Goal: Task Accomplishment & Management: Complete application form

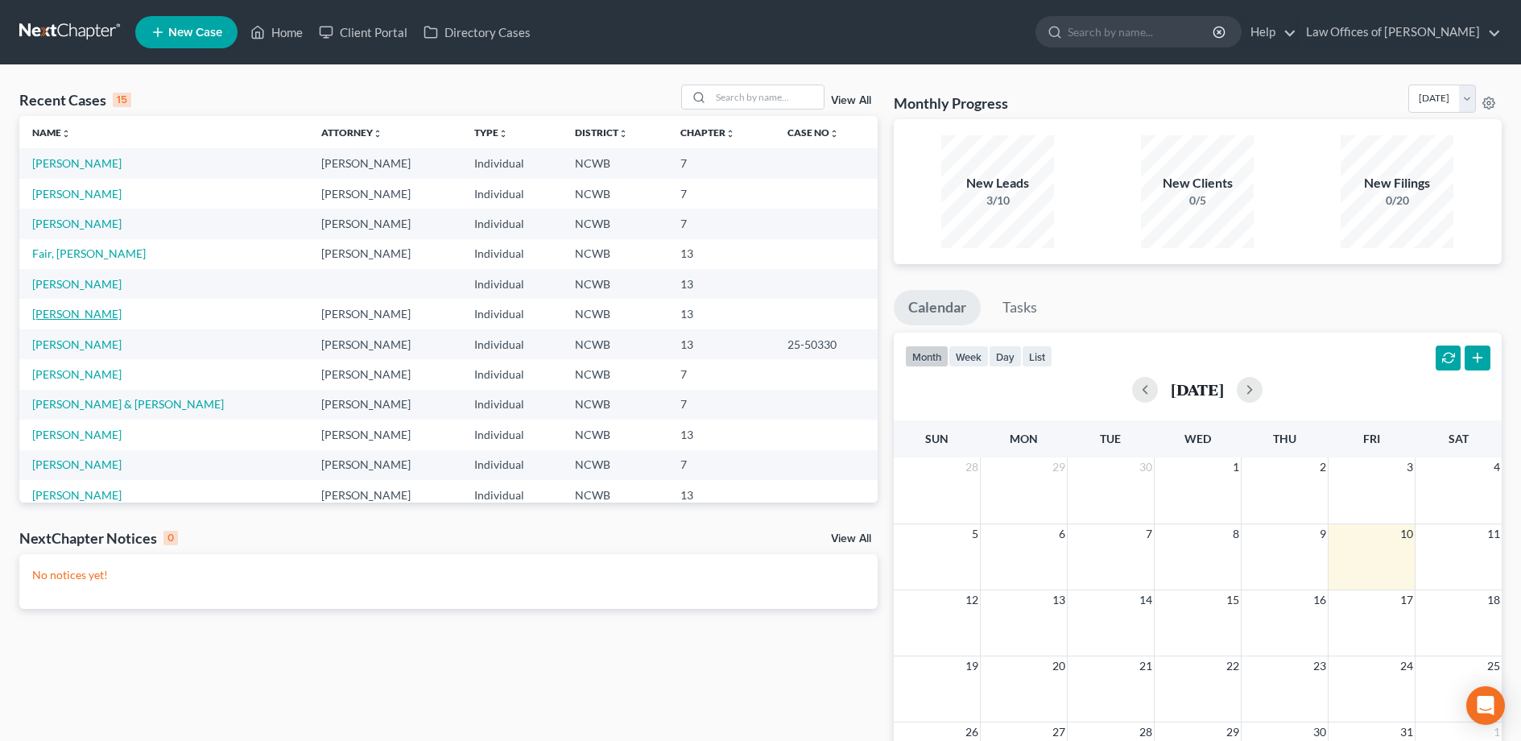
click at [50, 312] on link "[PERSON_NAME]" at bounding box center [76, 314] width 89 height 14
select select "4"
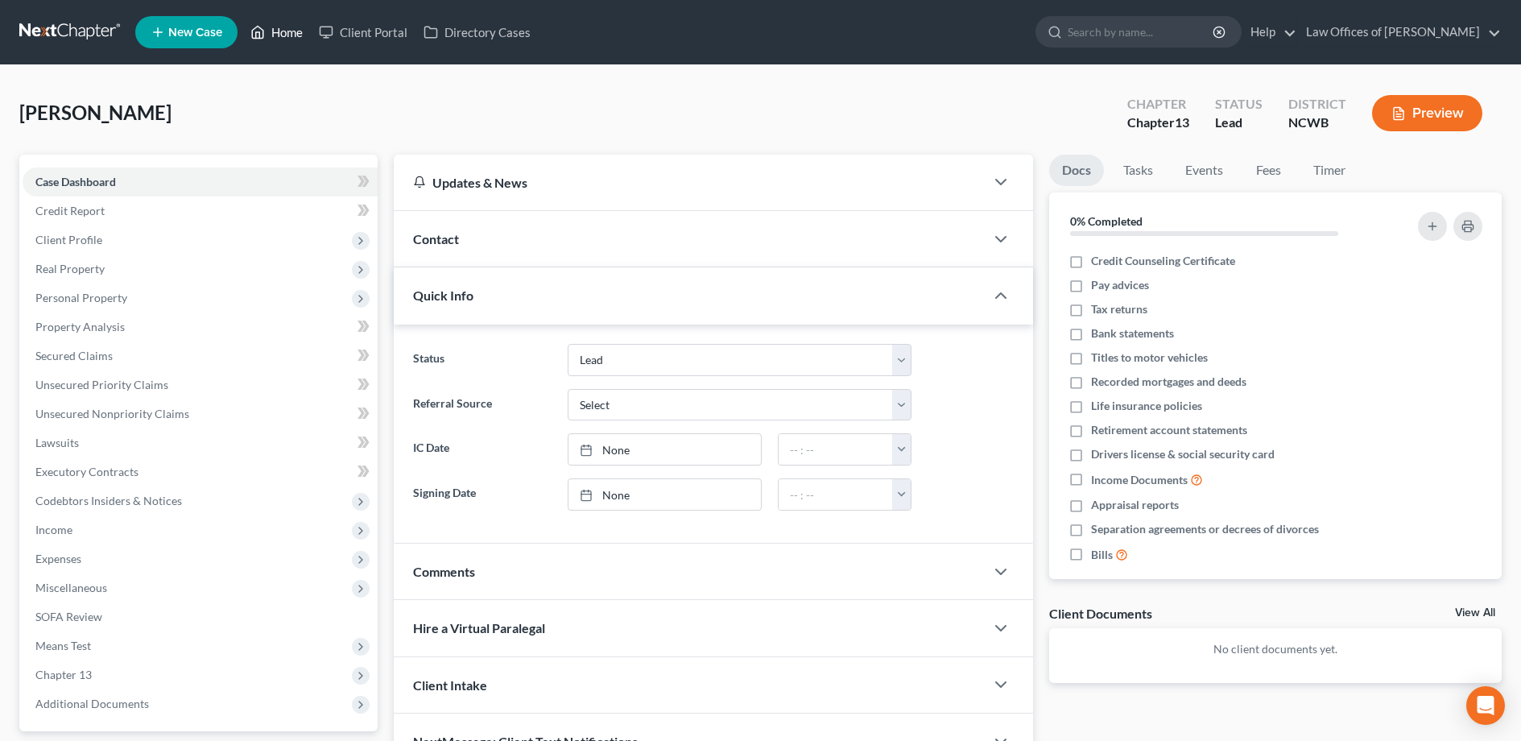
click at [296, 28] on link "Home" at bounding box center [276, 32] width 68 height 29
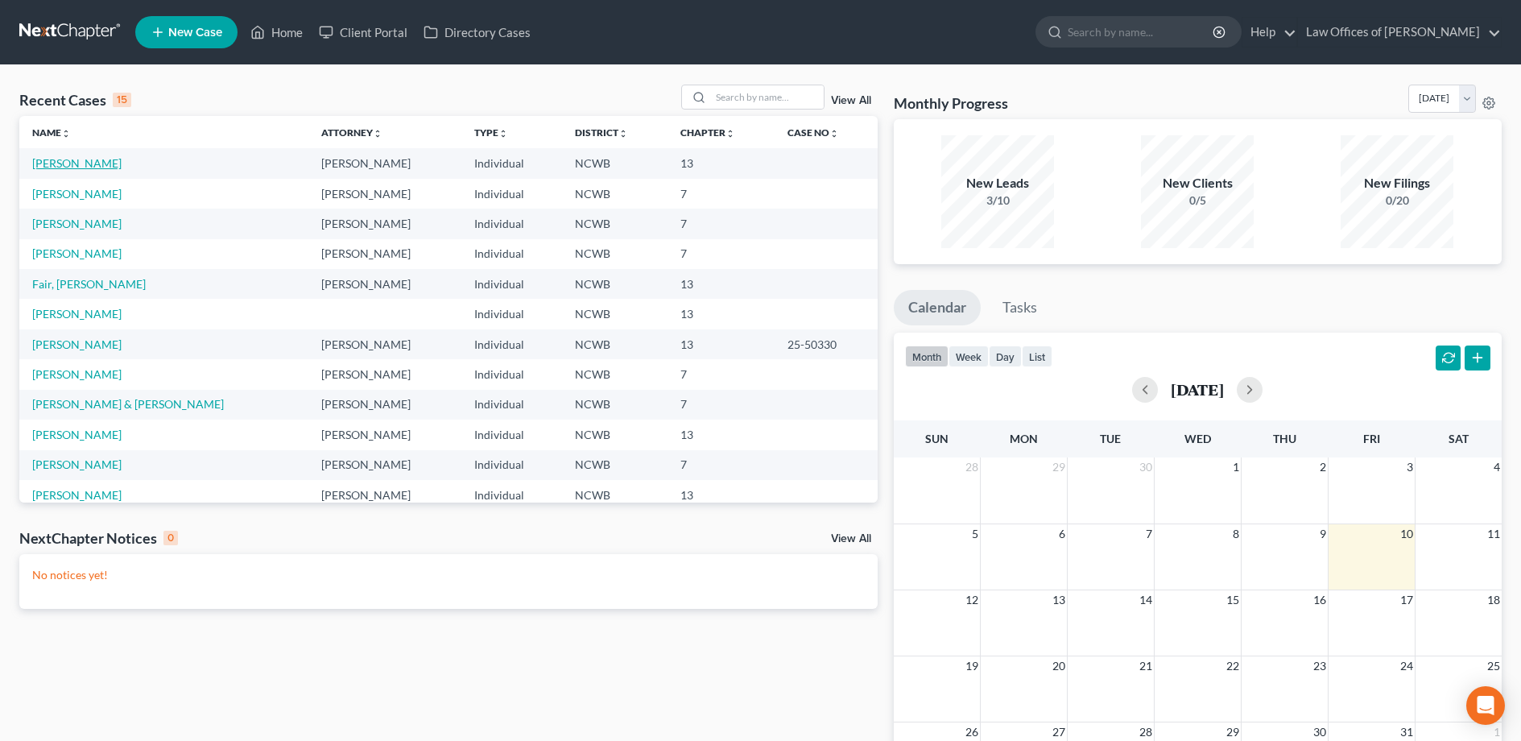
click at [52, 168] on link "[PERSON_NAME]" at bounding box center [76, 163] width 89 height 14
select select "4"
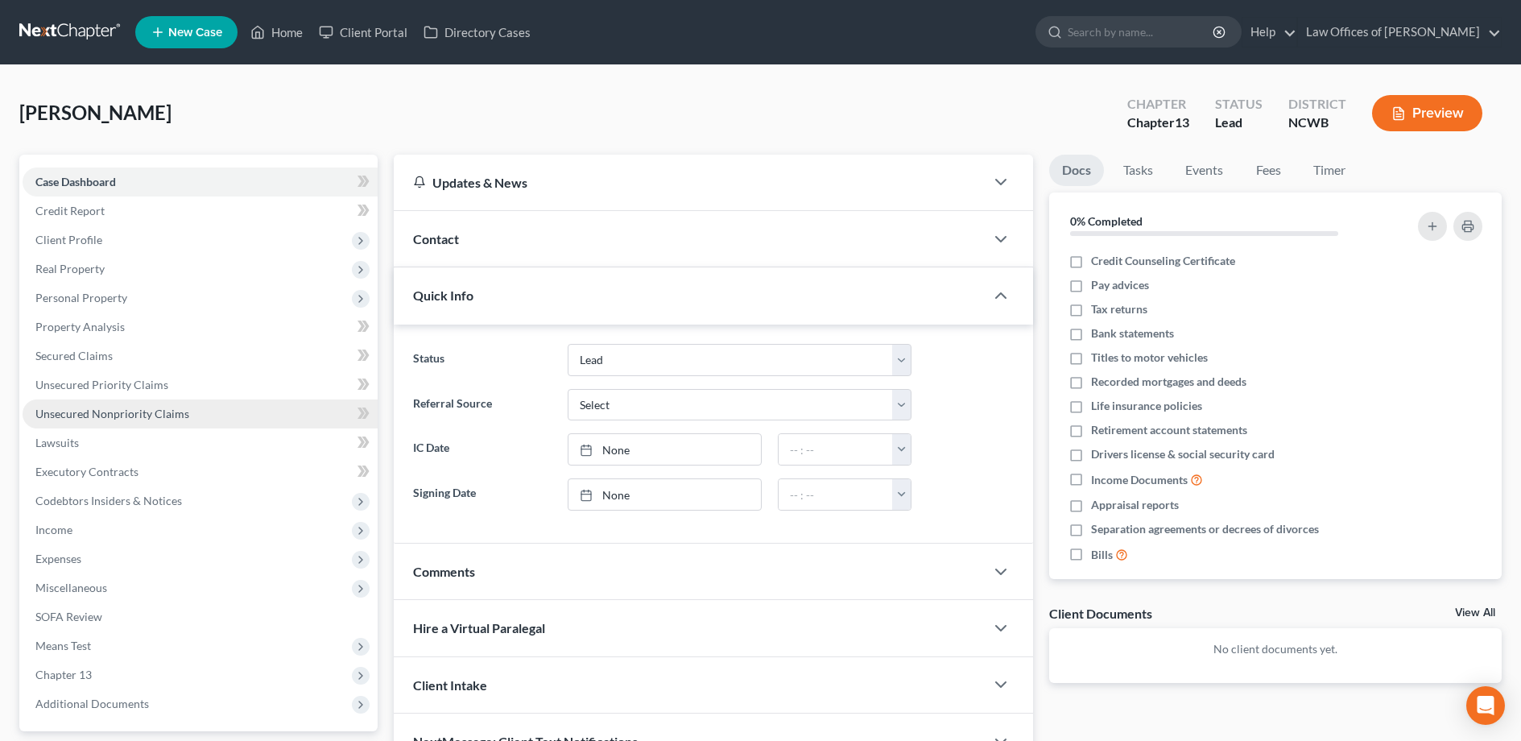
click at [69, 419] on span "Unsecured Nonpriority Claims" at bounding box center [112, 414] width 154 height 14
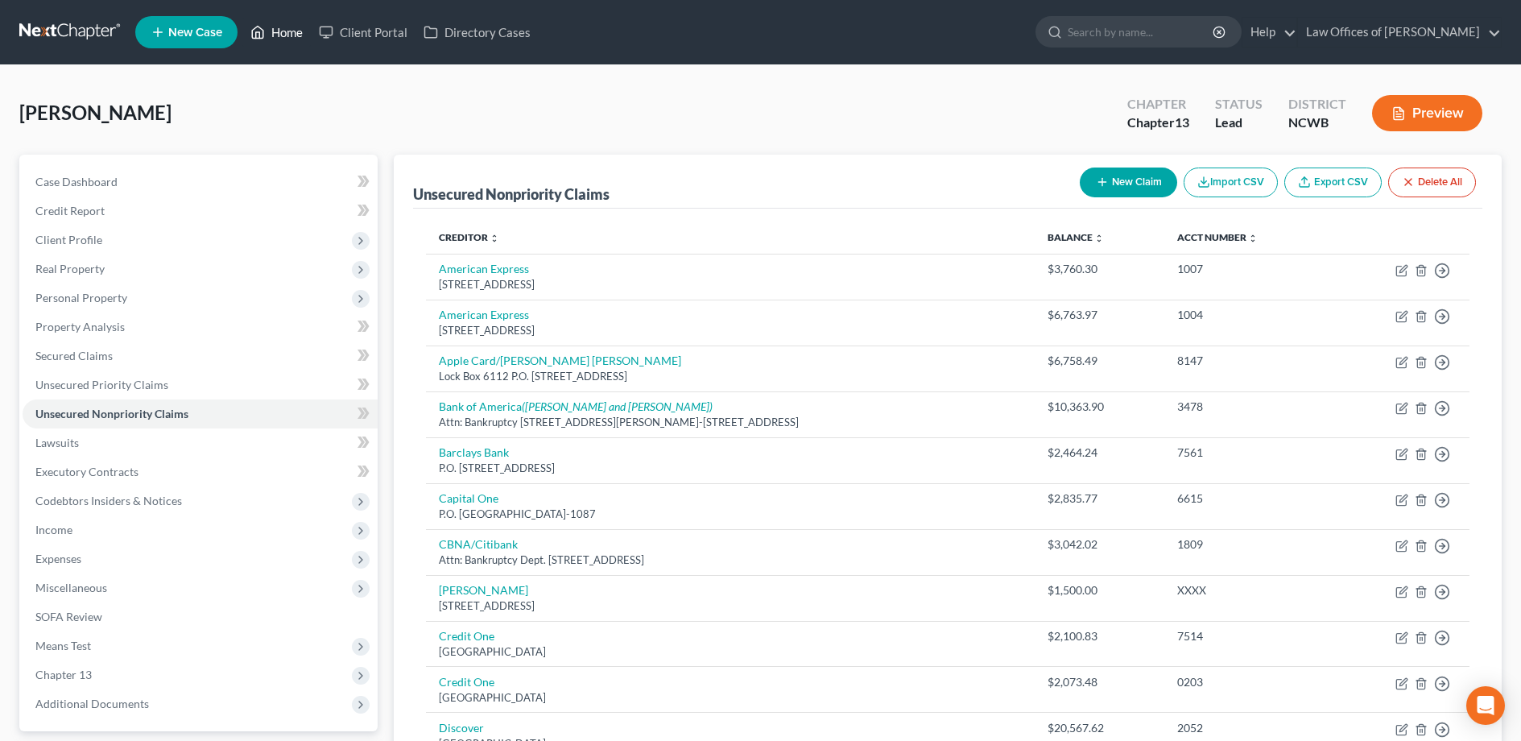
click at [298, 29] on link "Home" at bounding box center [276, 32] width 68 height 29
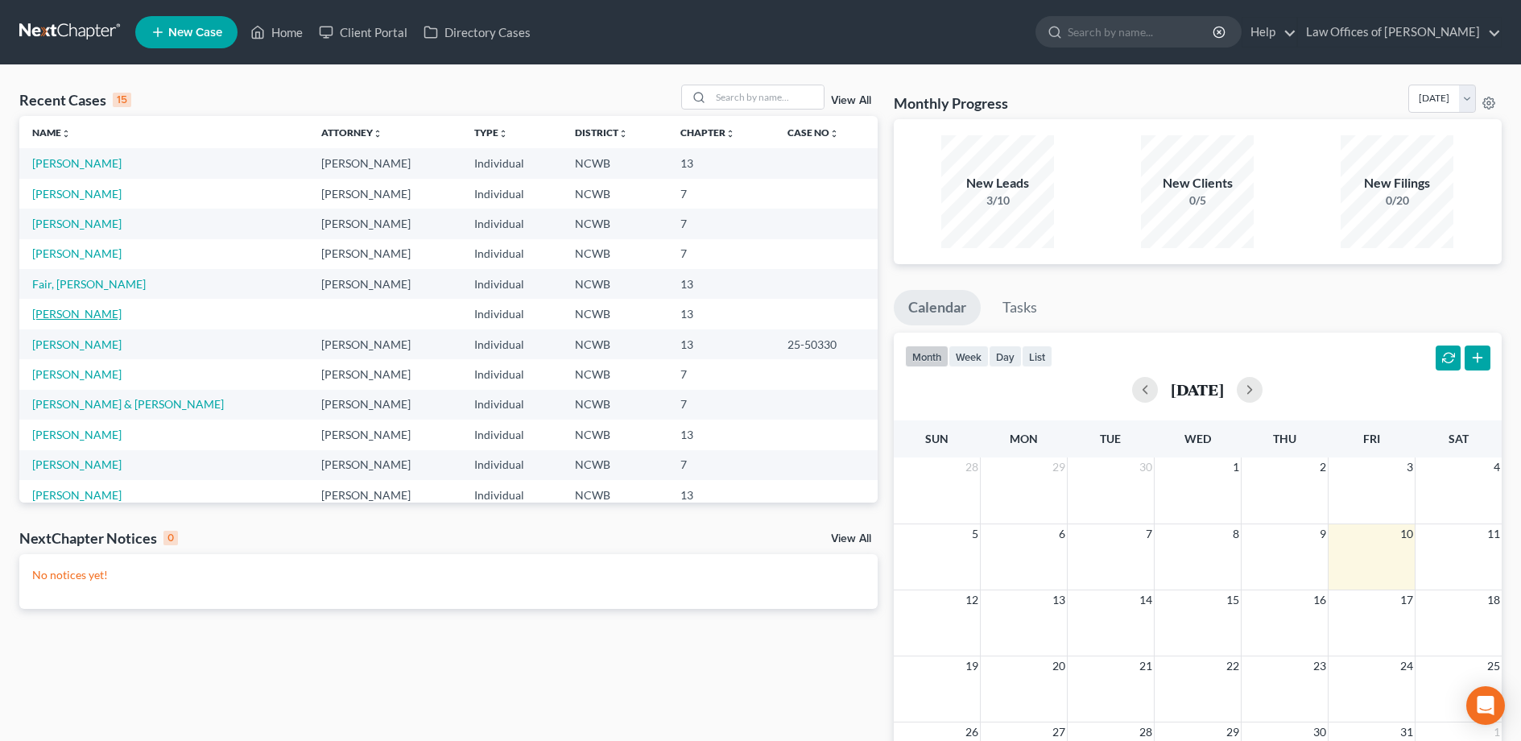
click at [59, 310] on link "[PERSON_NAME]" at bounding box center [76, 314] width 89 height 14
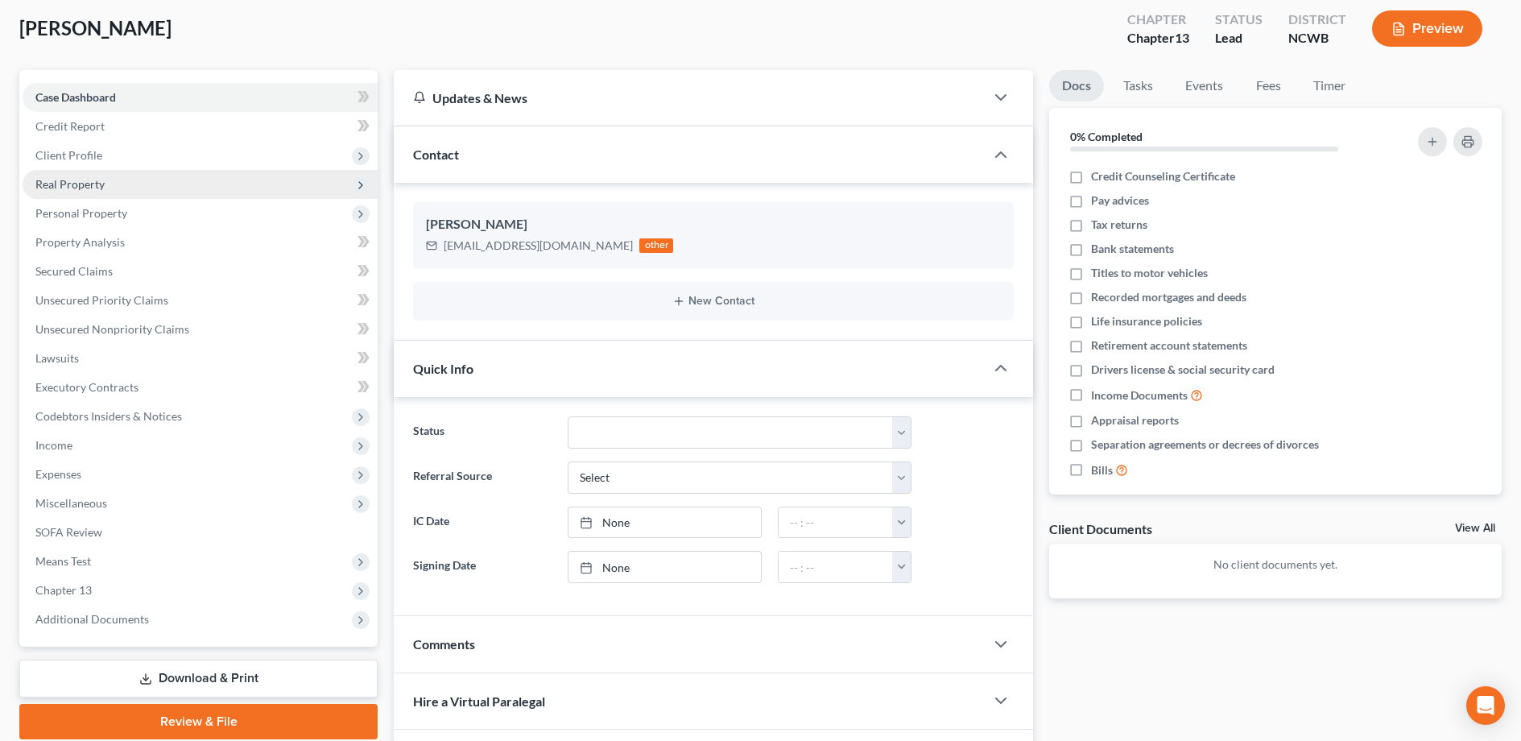
scroll to position [81, 0]
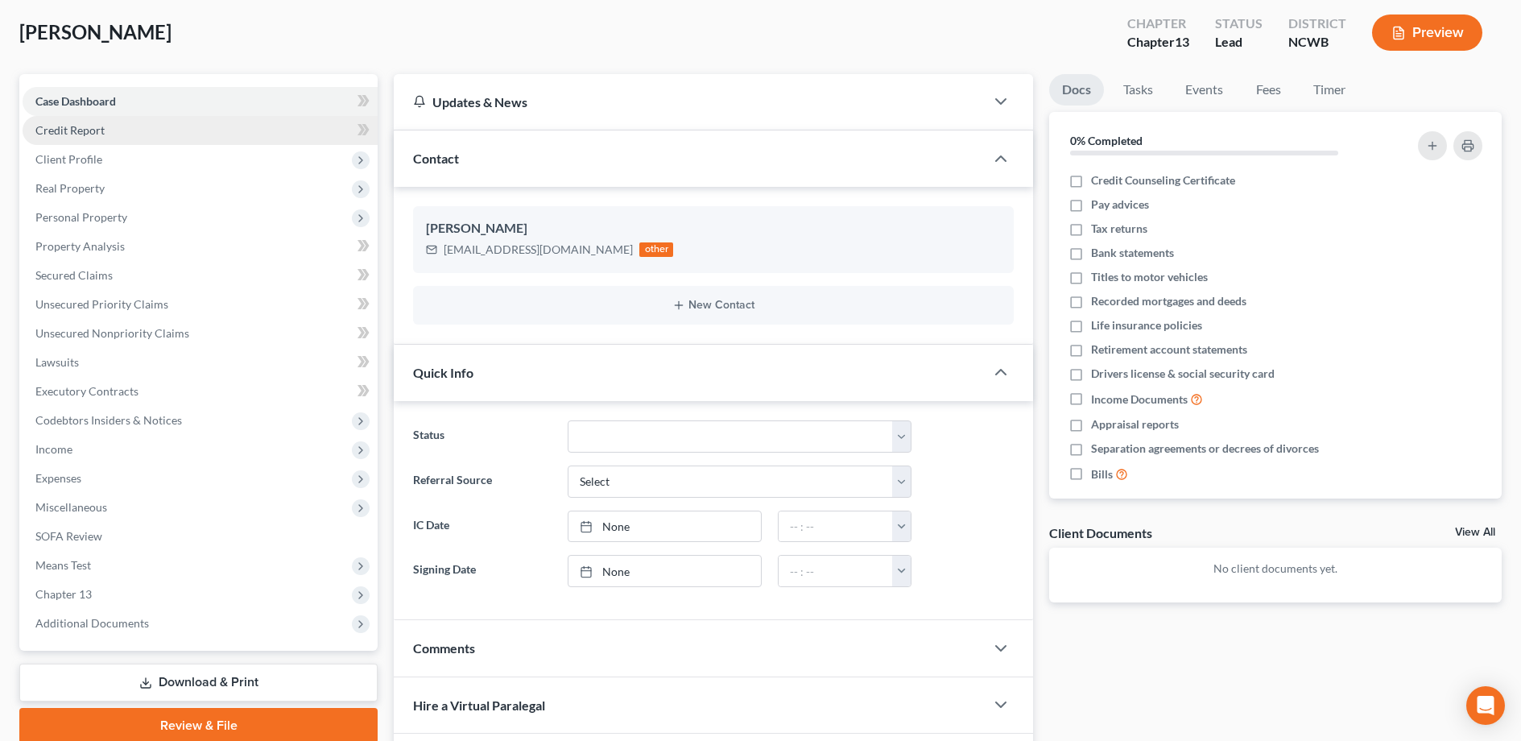
click at [65, 123] on span "Credit Report" at bounding box center [69, 130] width 69 height 14
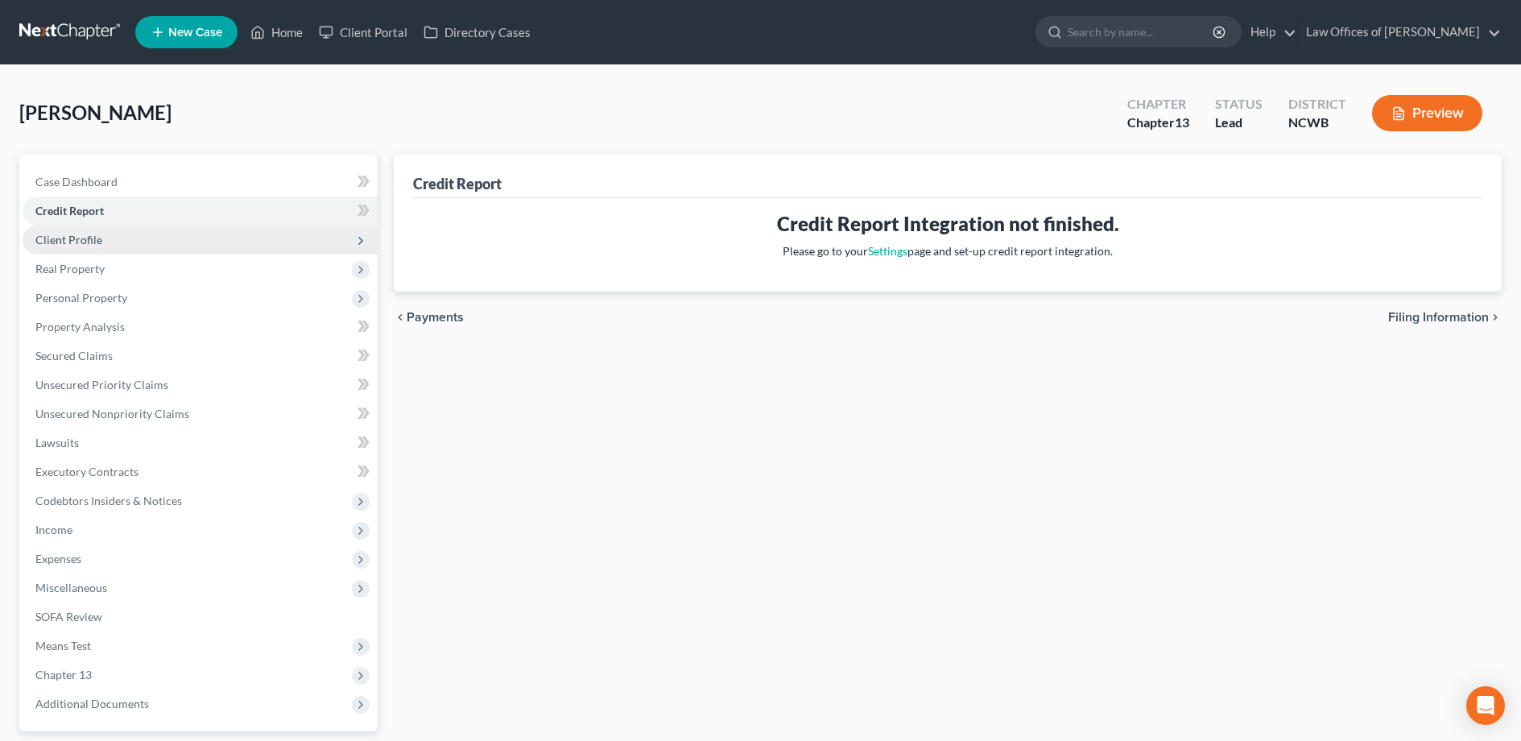
click at [65, 238] on span "Client Profile" at bounding box center [68, 240] width 67 height 14
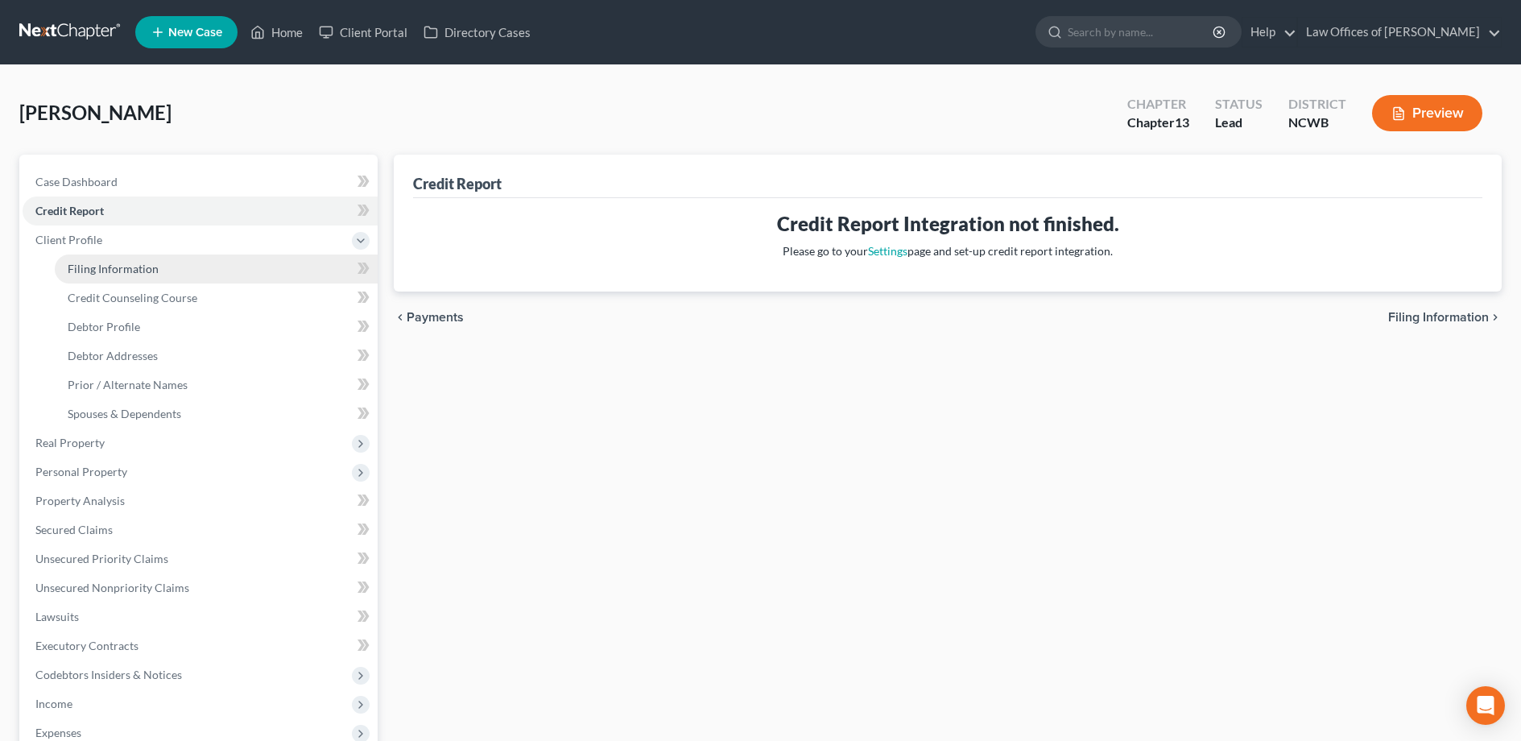
click at [73, 266] on span "Filing Information" at bounding box center [113, 269] width 91 height 14
select select "1"
select select "0"
select select "3"
select select "59"
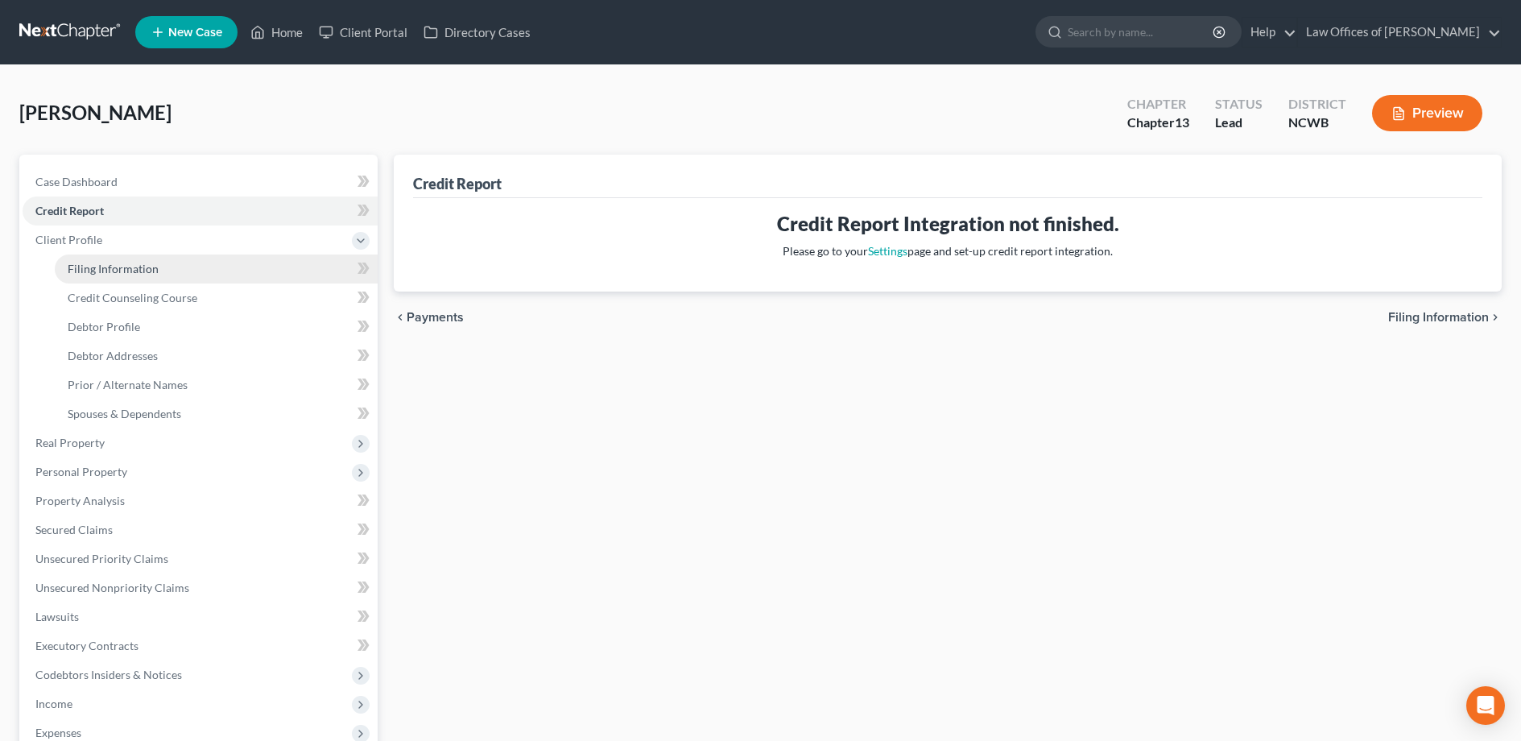
select select "28"
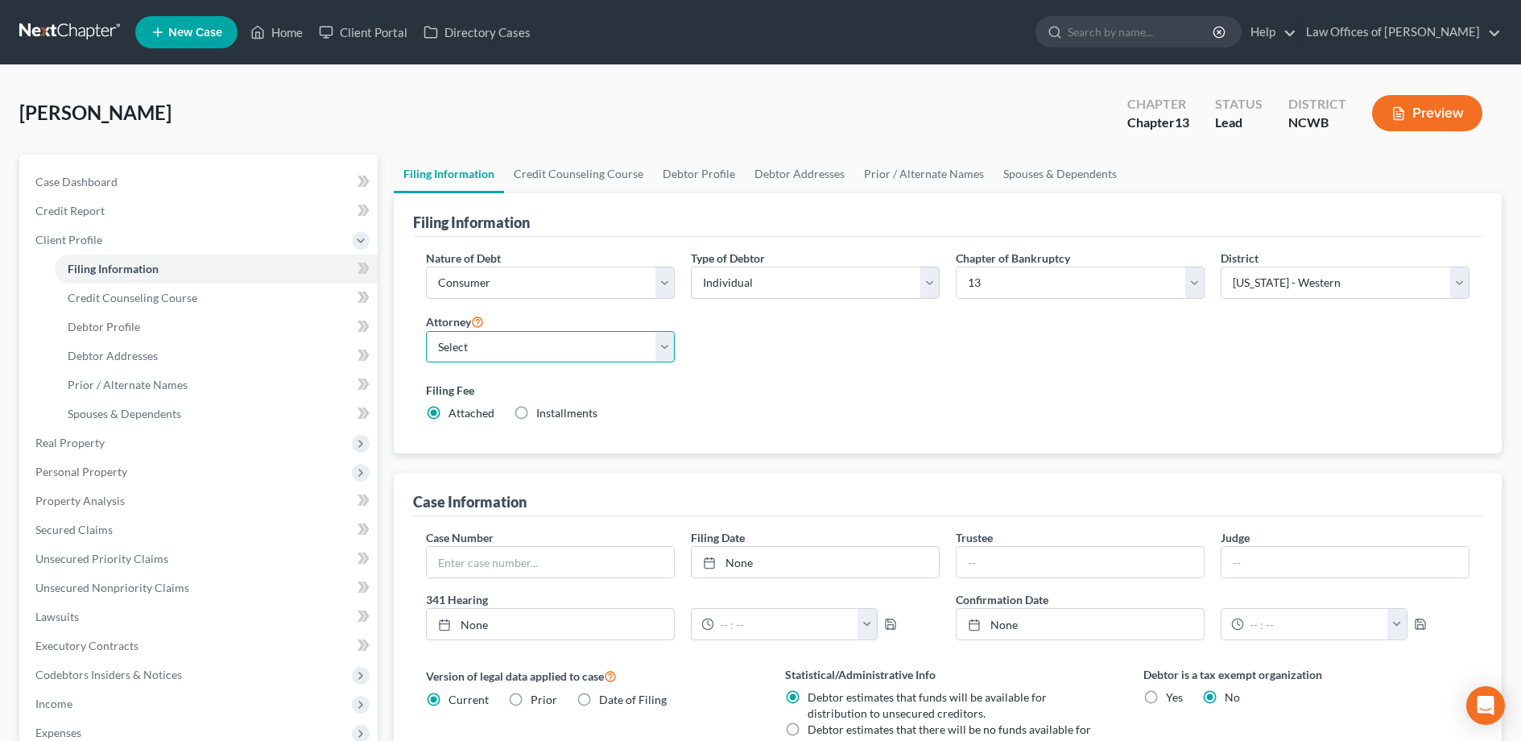
click at [527, 349] on select "Select F. [PERSON_NAME] - NCWB [PERSON_NAME] - [GEOGRAPHIC_DATA]" at bounding box center [550, 347] width 249 height 32
select select "1"
click at [426, 331] on select "Select F. [PERSON_NAME] - NCWB [PERSON_NAME] - [GEOGRAPHIC_DATA]" at bounding box center [550, 347] width 249 height 32
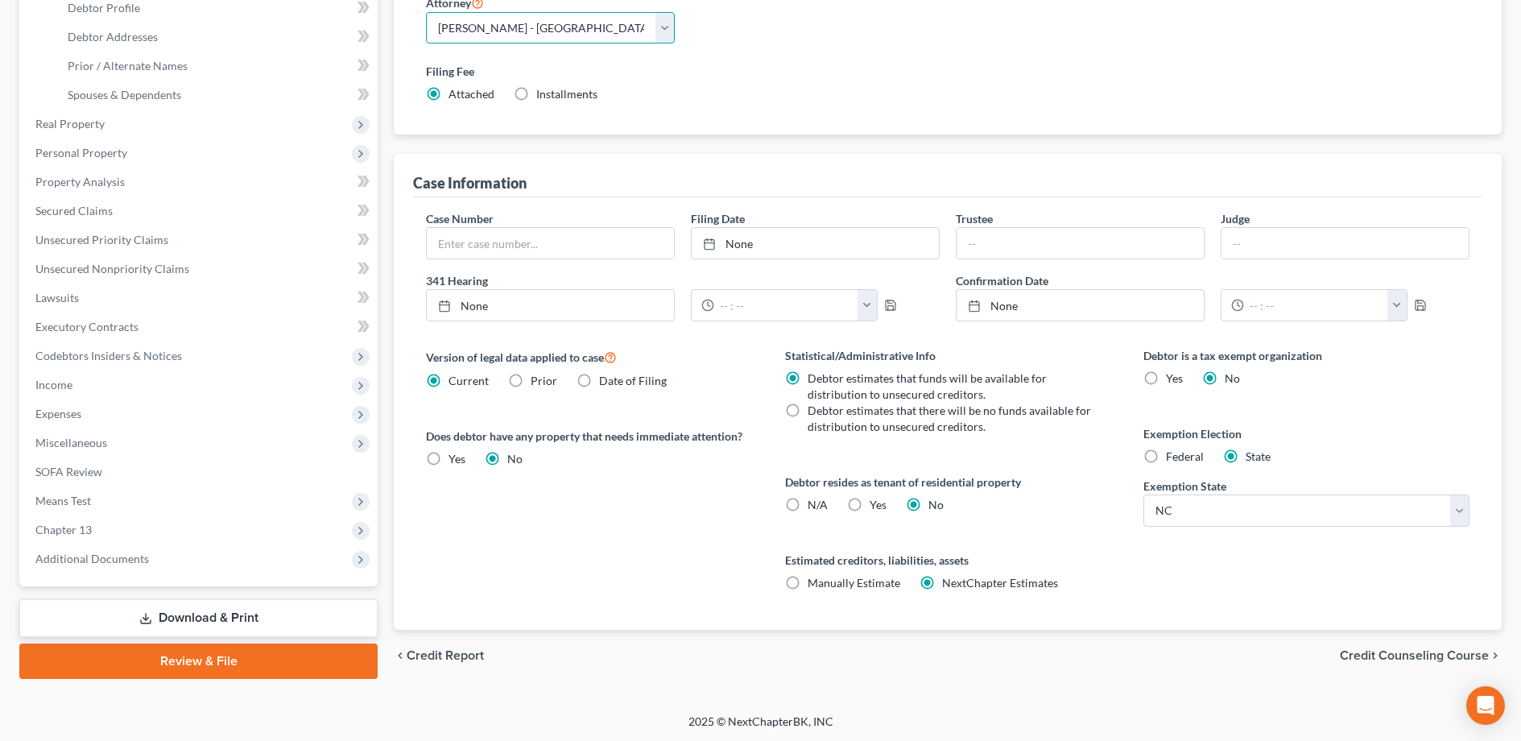
scroll to position [321, 0]
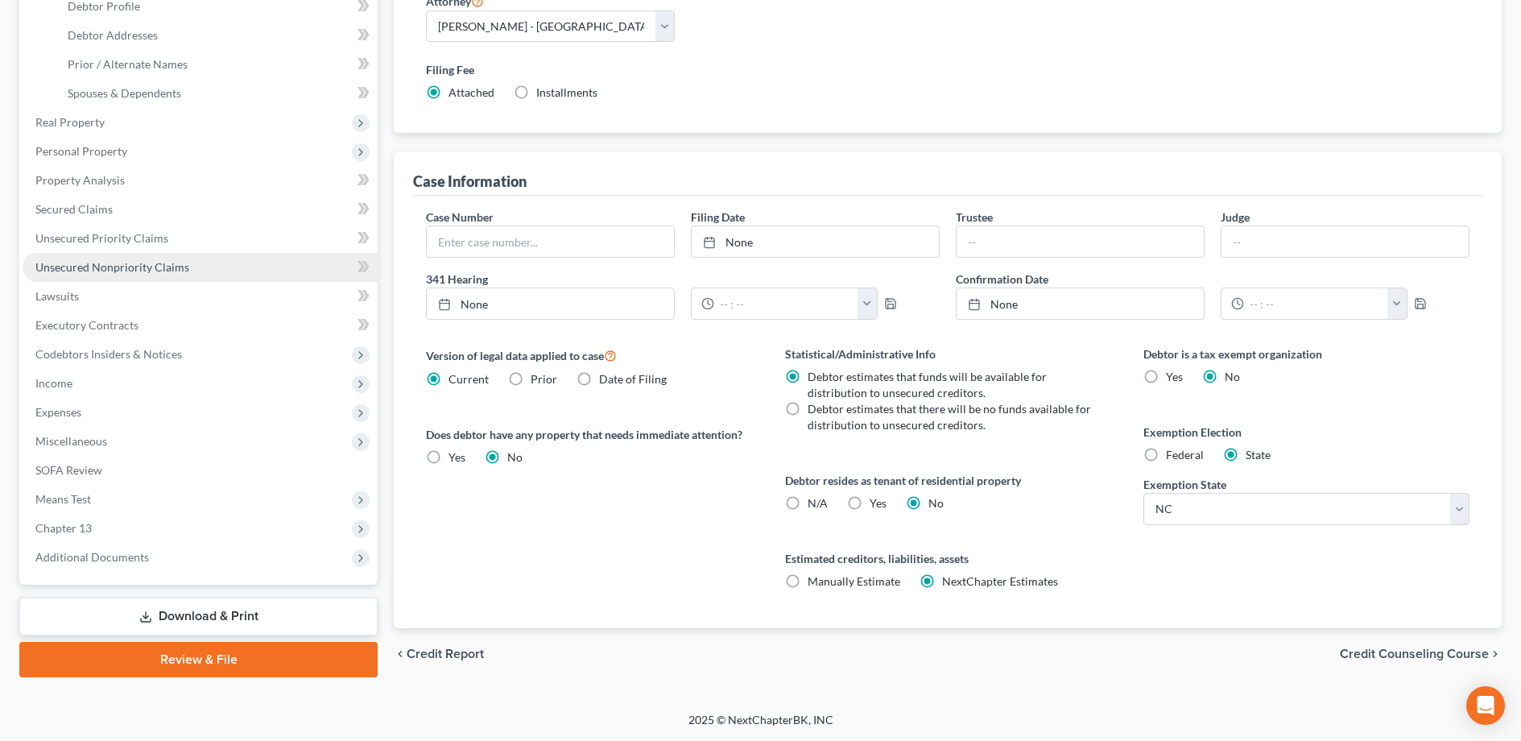
click at [58, 274] on link "Unsecured Nonpriority Claims" at bounding box center [200, 267] width 355 height 29
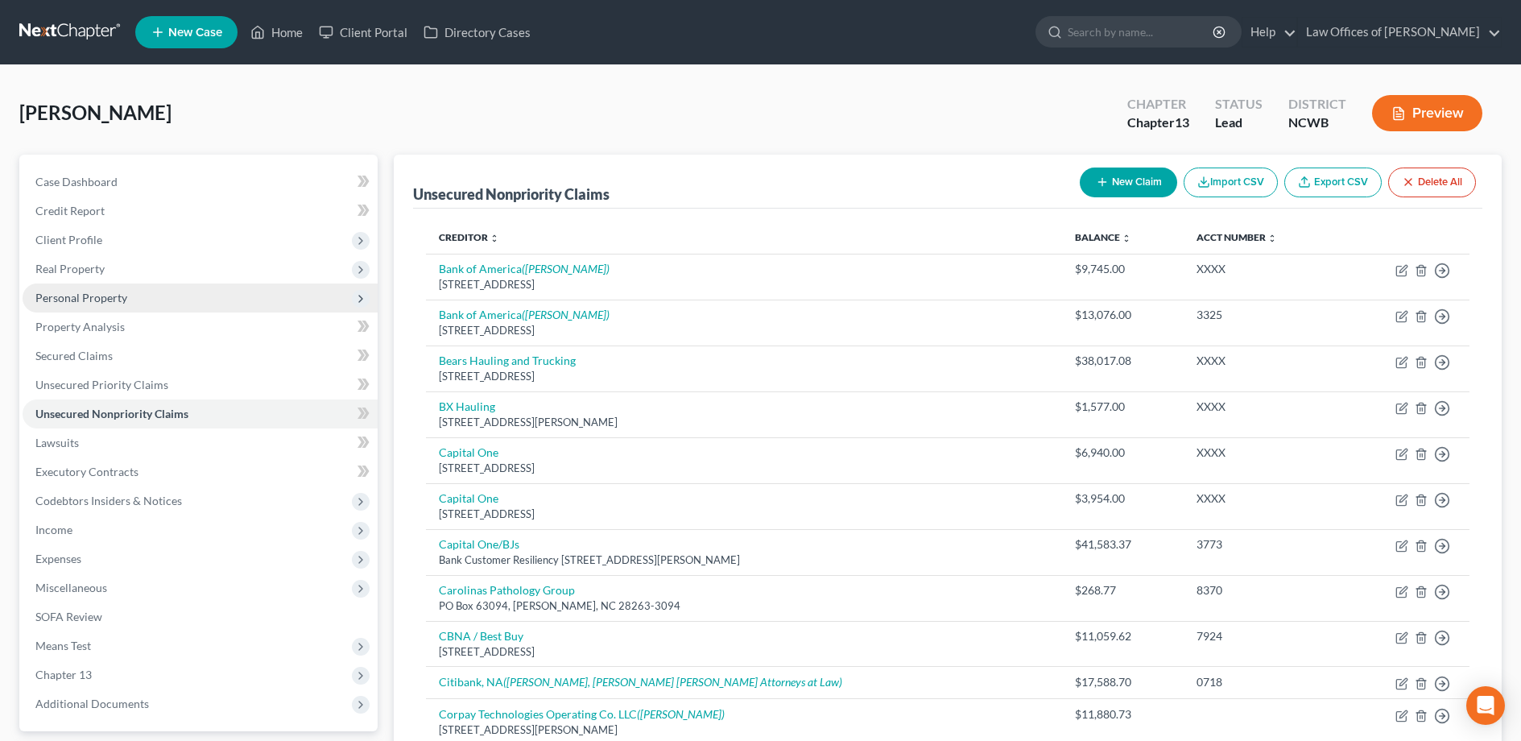
click at [76, 304] on span "Personal Property" at bounding box center [200, 297] width 355 height 29
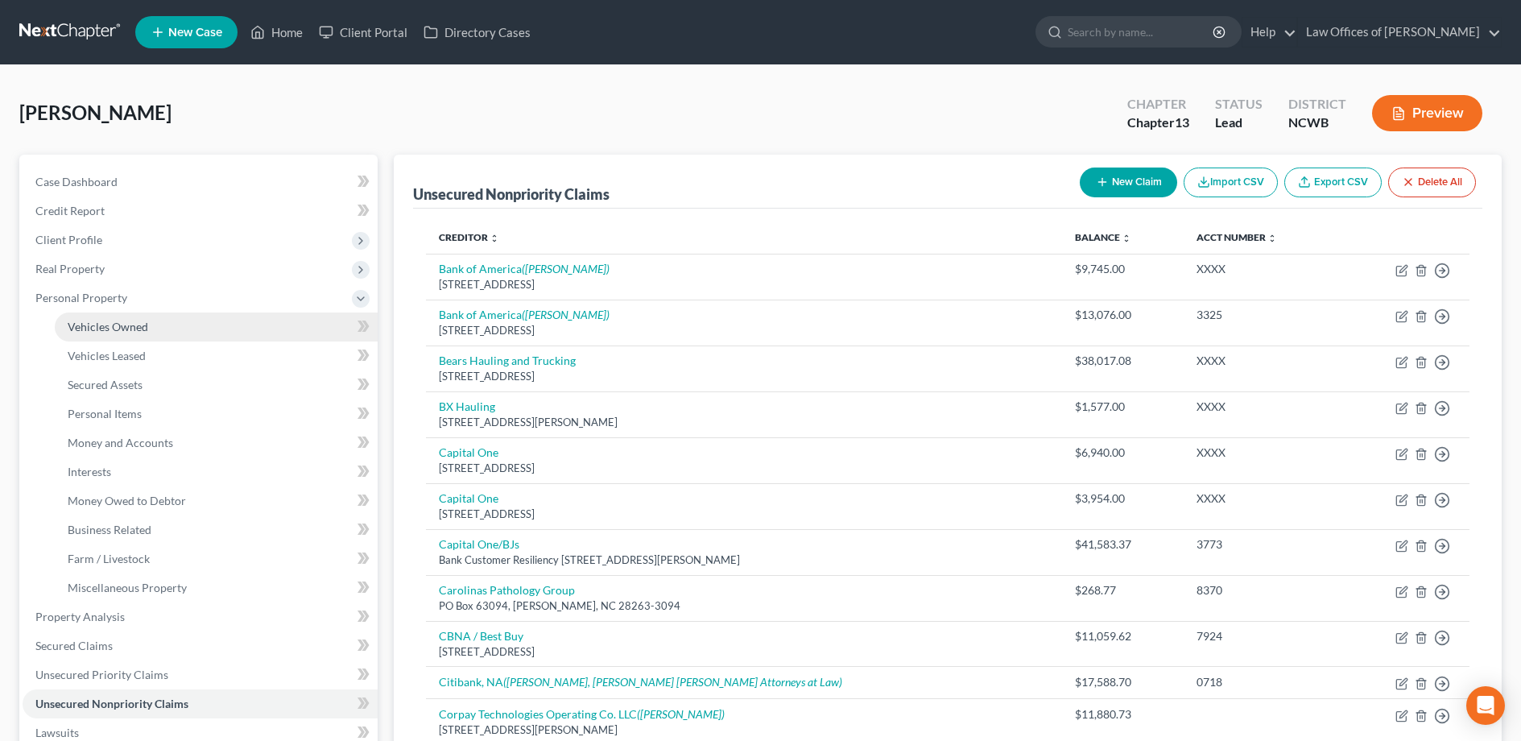
click at [129, 325] on span "Vehicles Owned" at bounding box center [108, 327] width 81 height 14
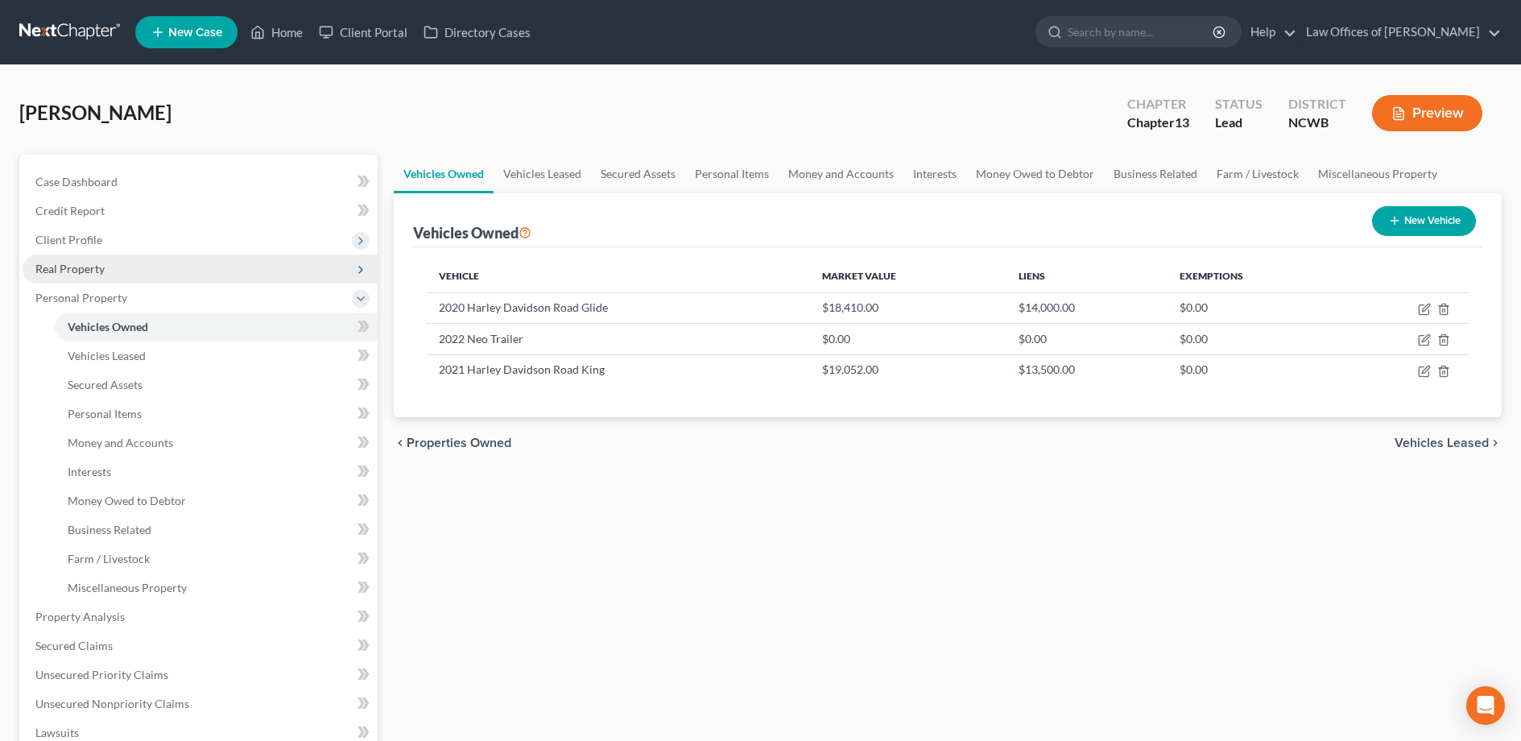
click at [84, 273] on span "Real Property" at bounding box center [69, 269] width 69 height 14
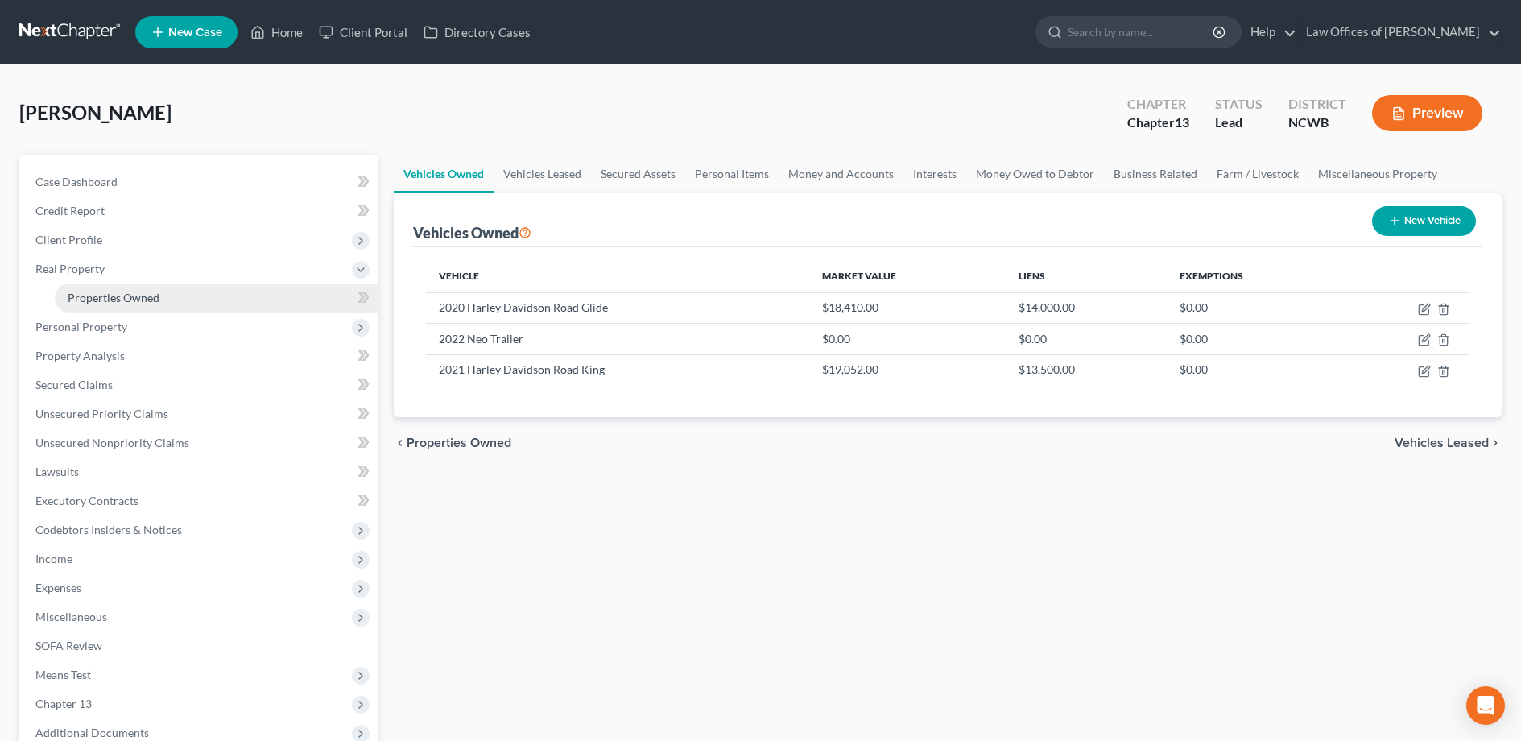
click at [96, 301] on span "Properties Owned" at bounding box center [114, 298] width 92 height 14
